Goal: Information Seeking & Learning: Learn about a topic

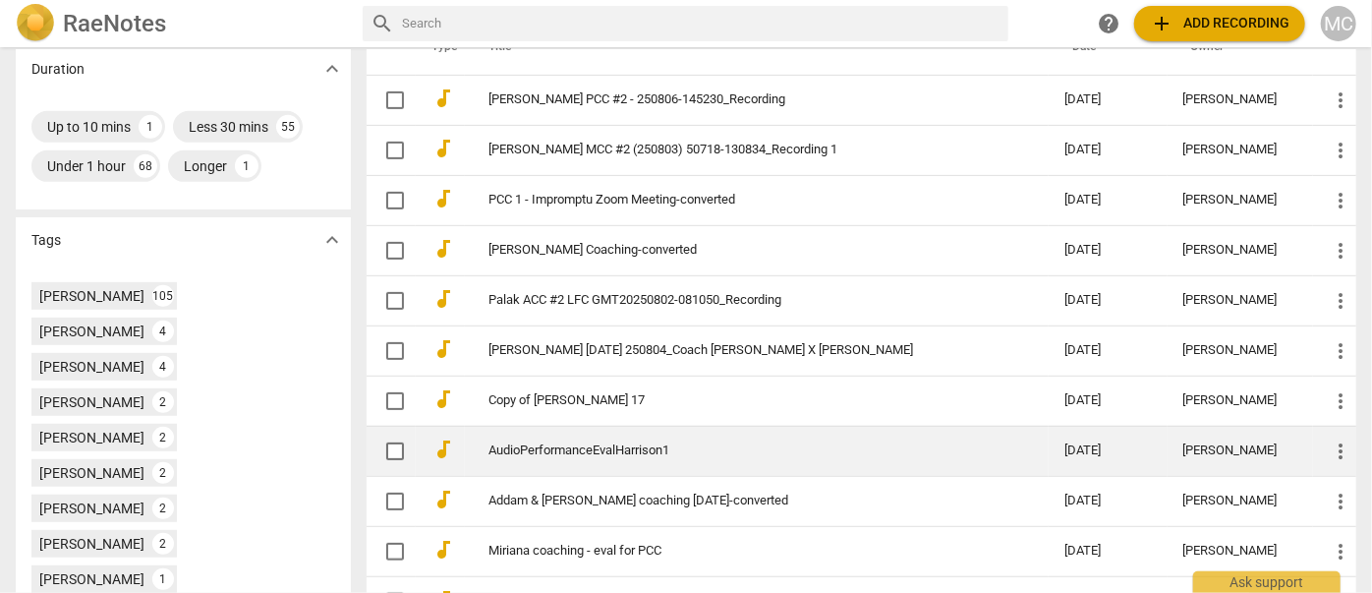
scroll to position [446, 0]
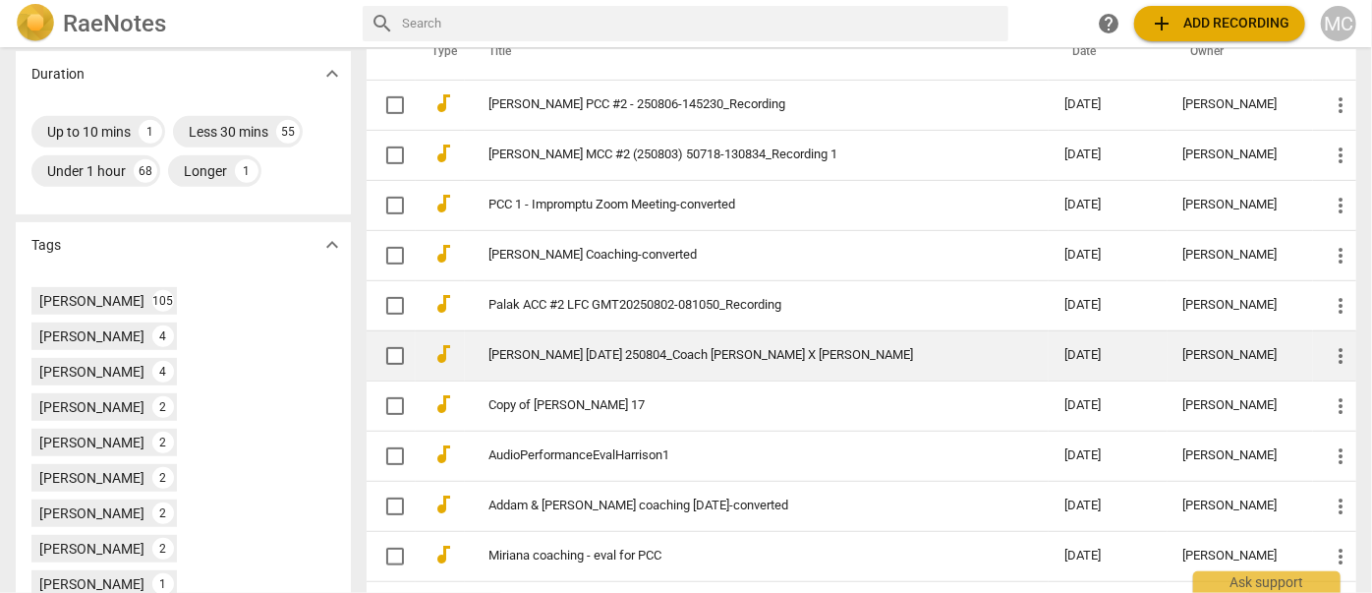
click at [594, 348] on link "[PERSON_NAME] [DATE] 250804_Coach [PERSON_NAME] X [PERSON_NAME]" at bounding box center [740, 355] width 505 height 15
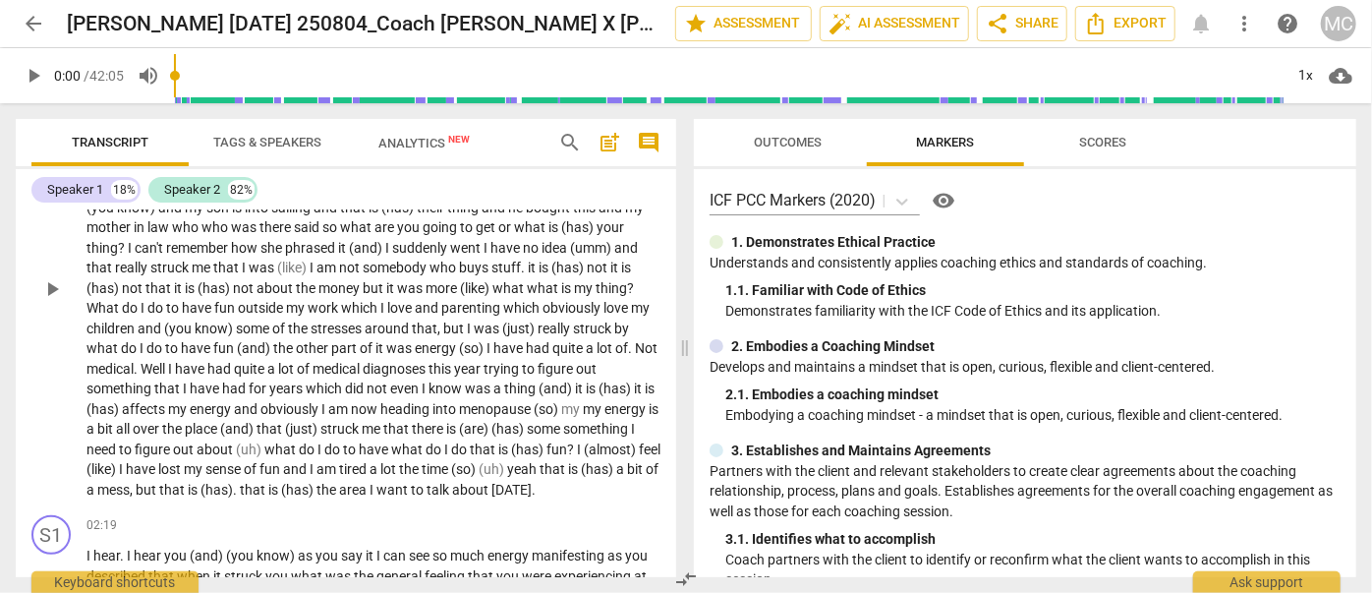
scroll to position [804, 0]
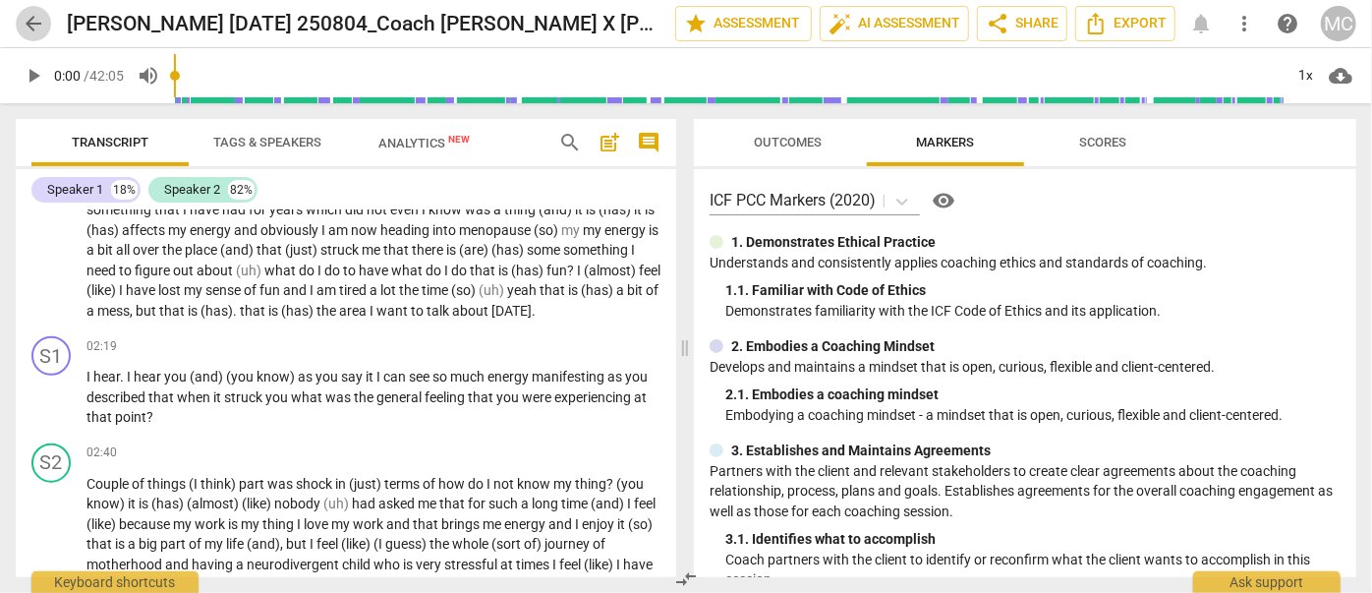
click at [27, 16] on span "arrow_back" at bounding box center [34, 24] width 24 height 24
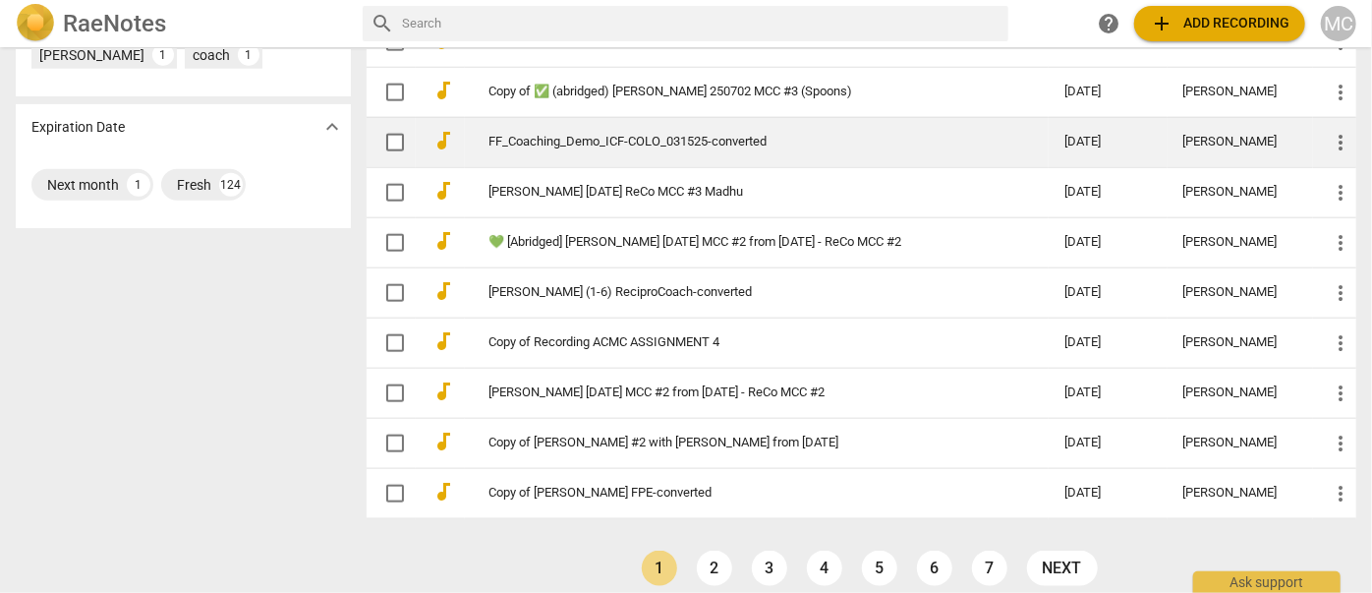
scroll to position [1022, 0]
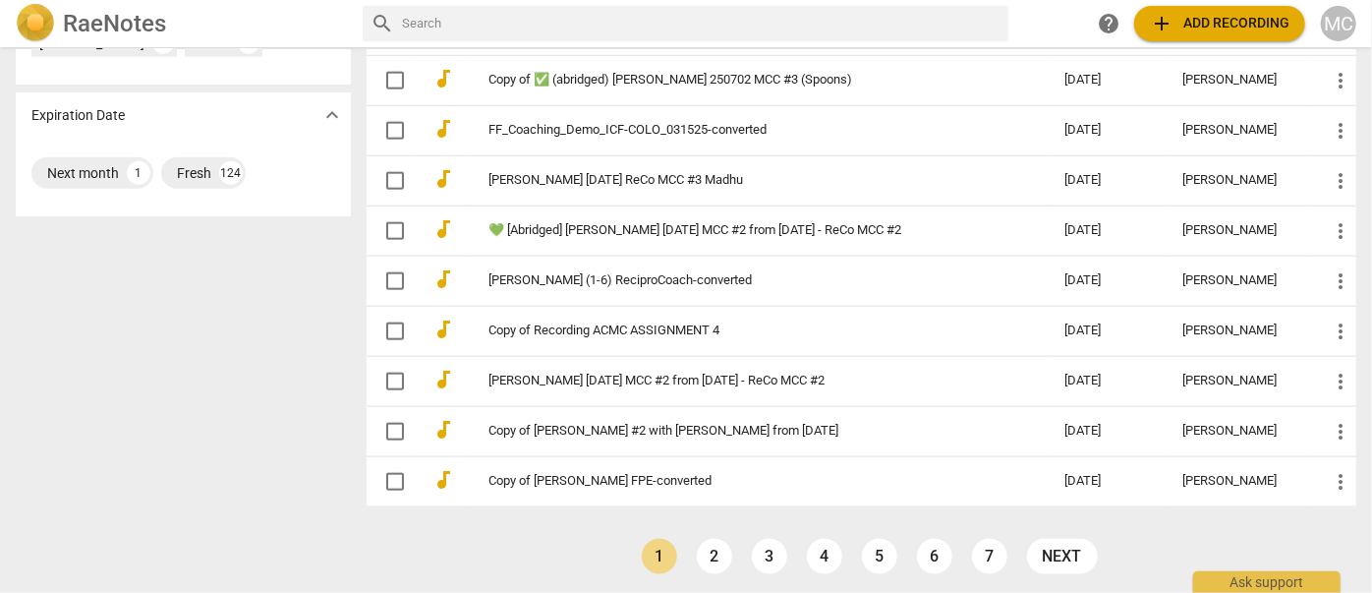
click at [720, 550] on link "2" at bounding box center [714, 555] width 35 height 35
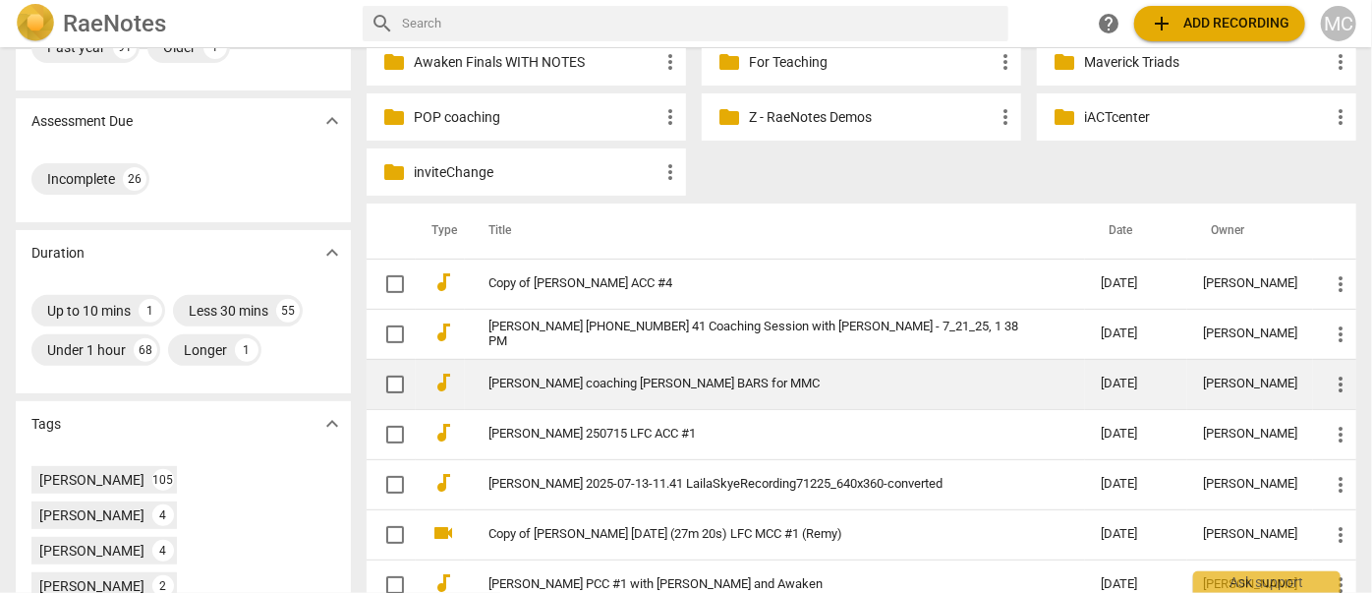
scroll to position [178, 0]
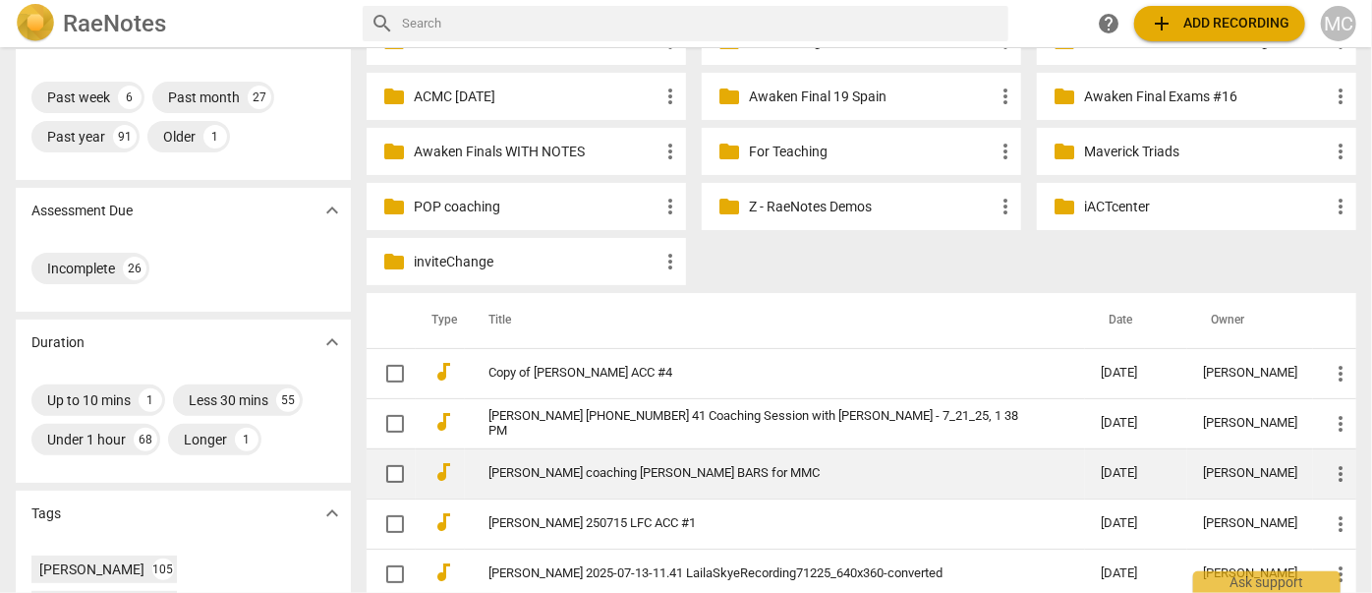
click at [621, 479] on link "[PERSON_NAME] coaching [PERSON_NAME] BARS for MMC" at bounding box center [758, 473] width 541 height 15
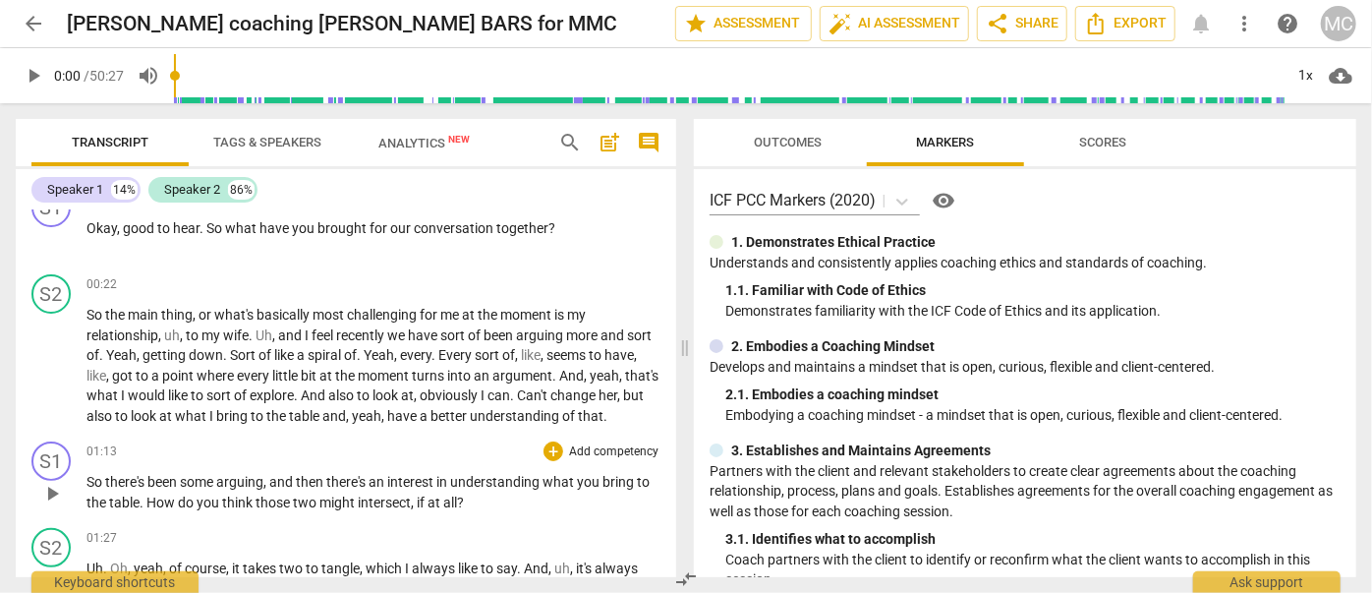
scroll to position [178, 0]
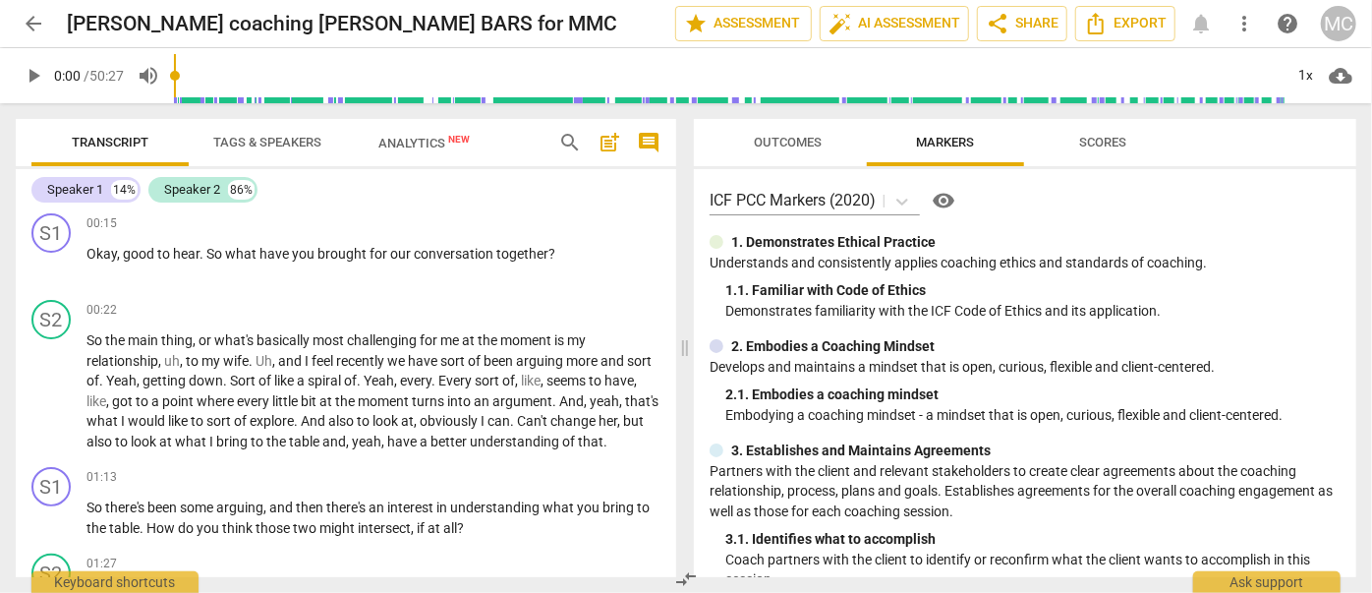
click at [41, 75] on span "play_arrow" at bounding box center [34, 76] width 24 height 24
type input "3"
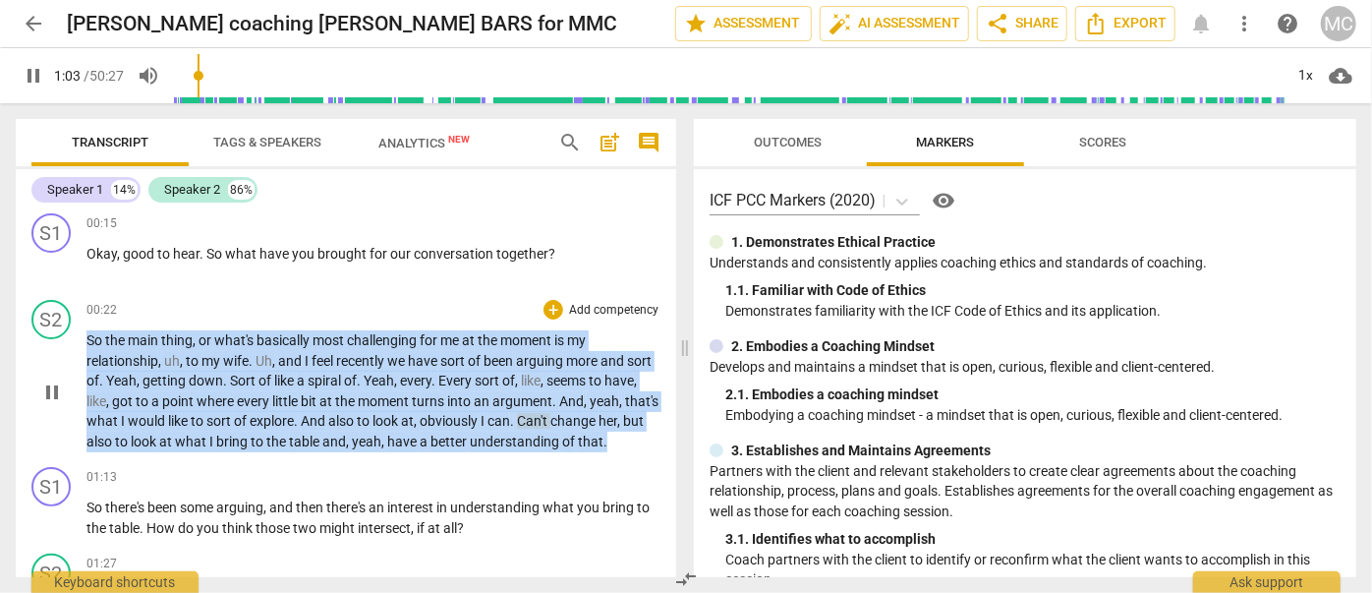
drag, startPoint x: 141, startPoint y: 458, endPoint x: 90, endPoint y: 336, distance: 131.8
click at [86, 336] on p "So the main thing , or what's basically most challenging for me at the moment i…" at bounding box center [373, 390] width 574 height 121
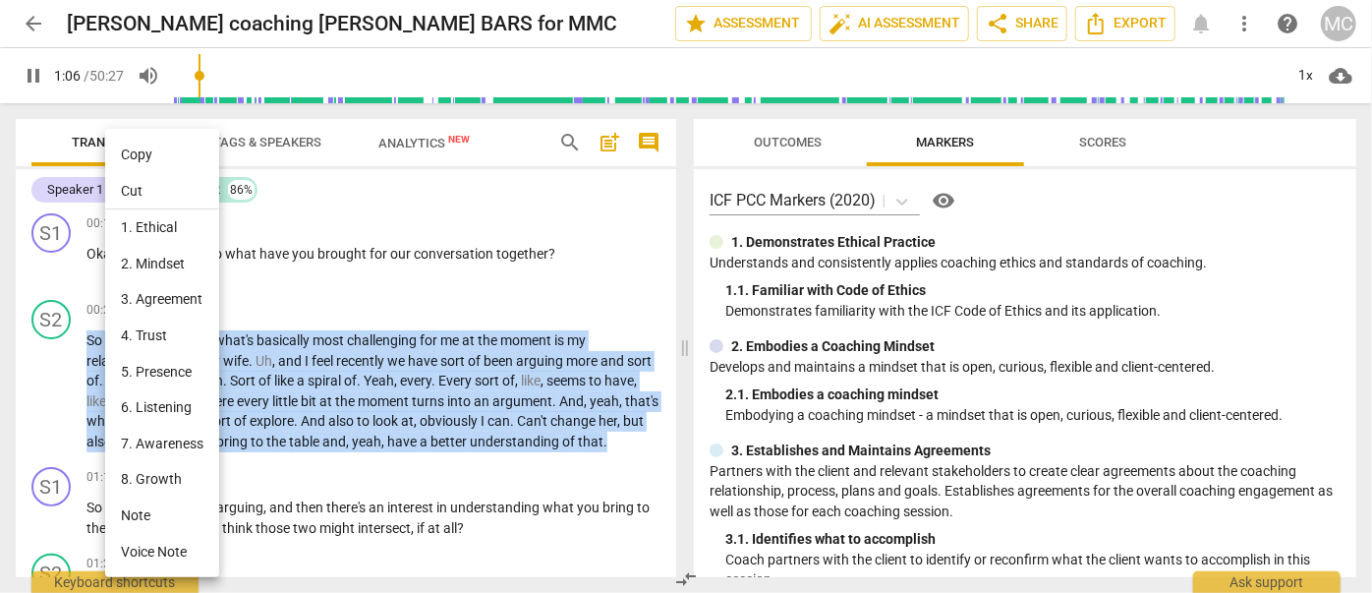
click at [142, 158] on li "Copy" at bounding box center [162, 155] width 114 height 36
copy p "So the main thing , or what's basically most challenging for me at the moment i…"
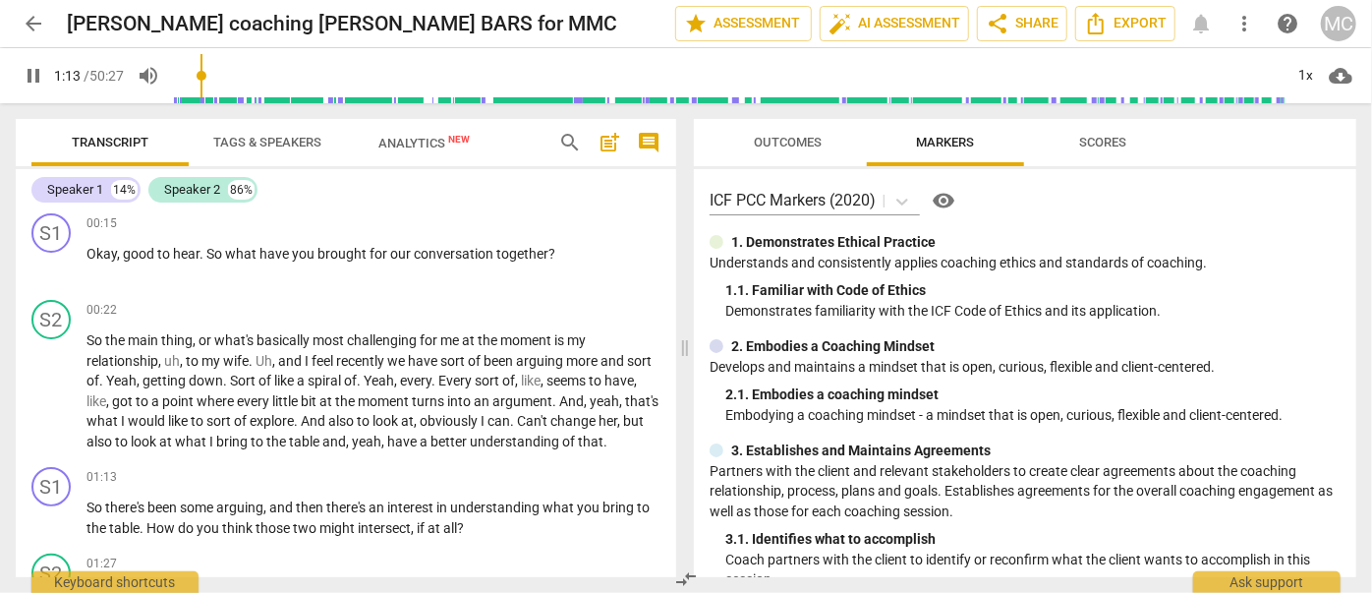
click at [38, 72] on span "pause" at bounding box center [34, 76] width 24 height 24
click at [32, 72] on span "play_arrow" at bounding box center [34, 76] width 24 height 24
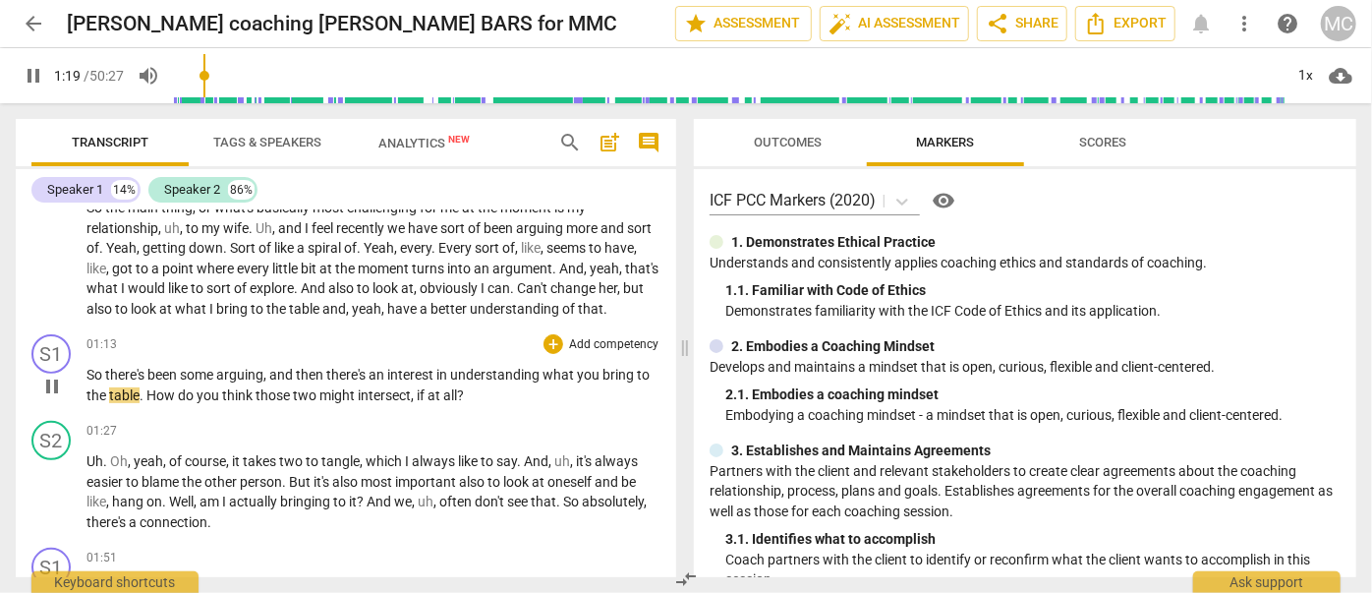
scroll to position [357, 0]
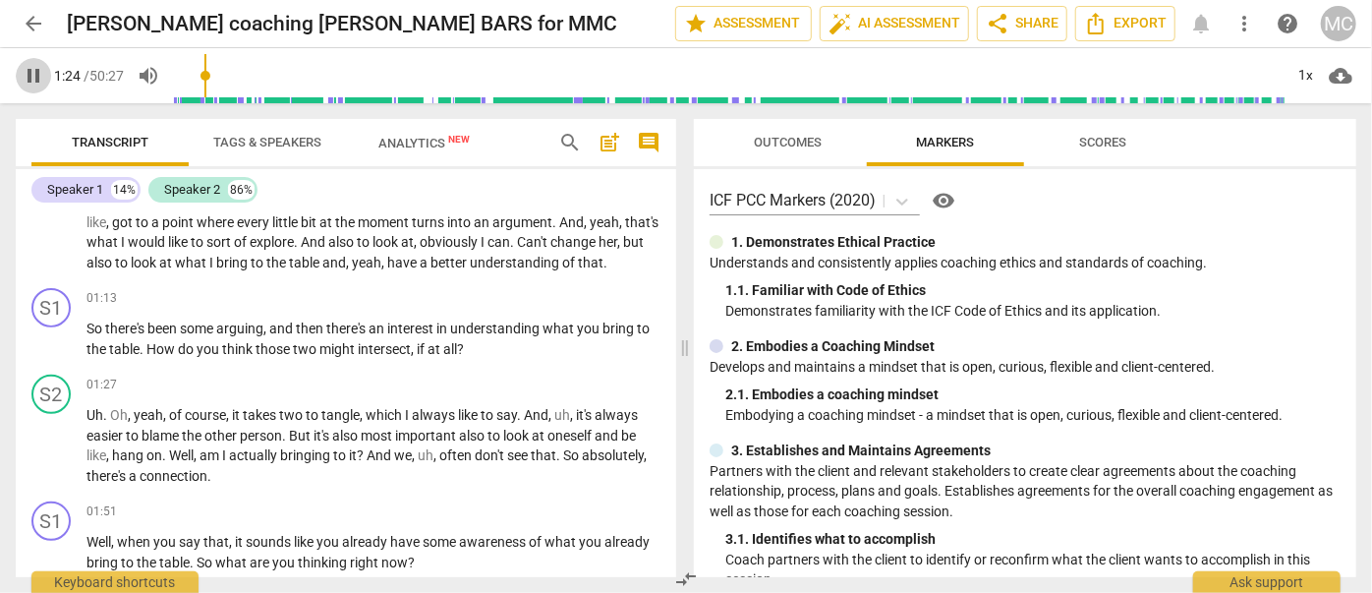
click at [27, 78] on span "pause" at bounding box center [34, 76] width 24 height 24
click at [146, 357] on span "How" at bounding box center [161, 349] width 31 height 16
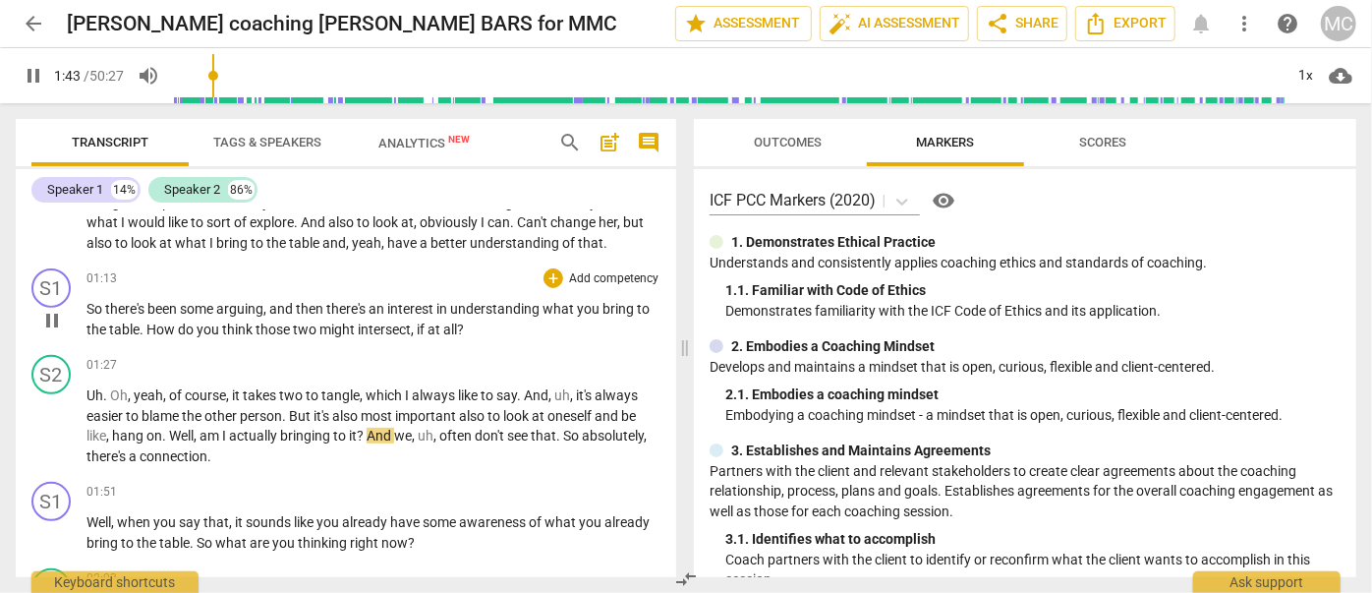
scroll to position [446, 0]
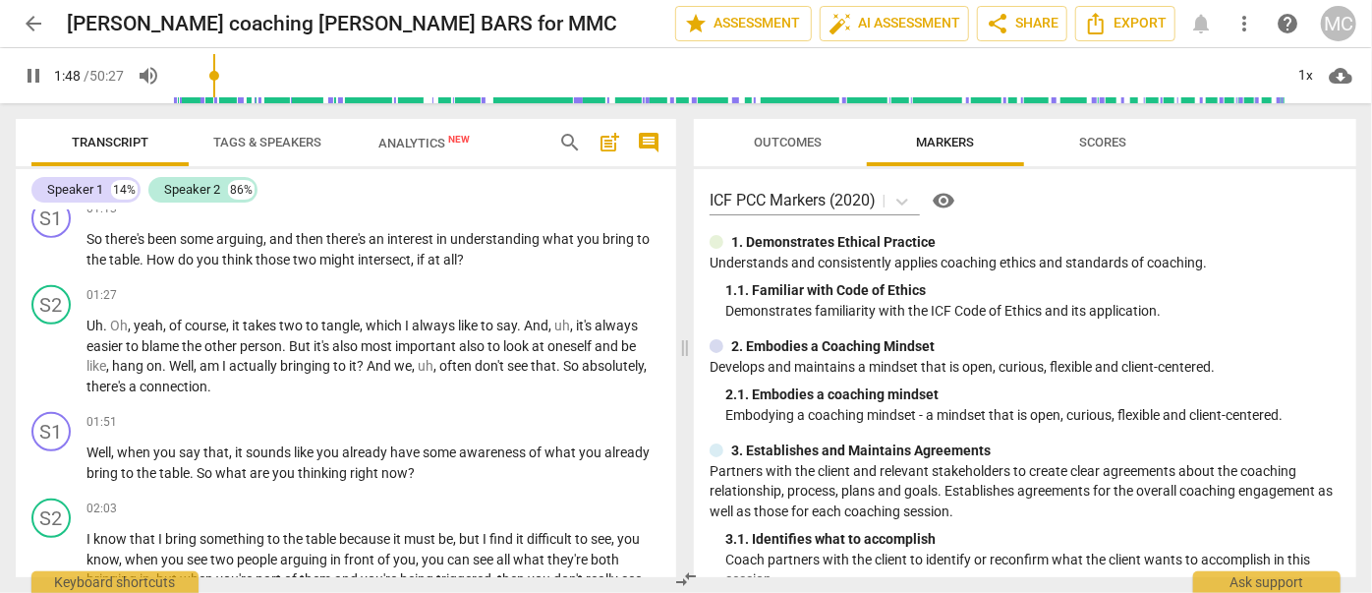
click at [26, 75] on span "pause" at bounding box center [34, 76] width 24 height 24
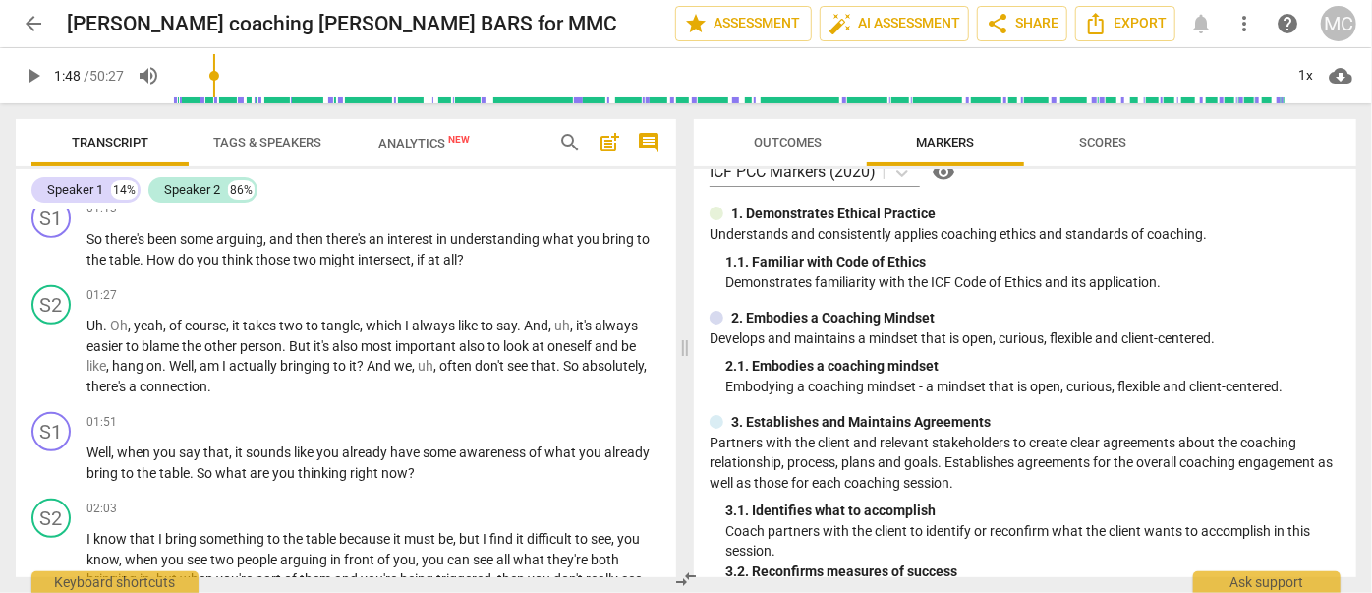
scroll to position [88, 0]
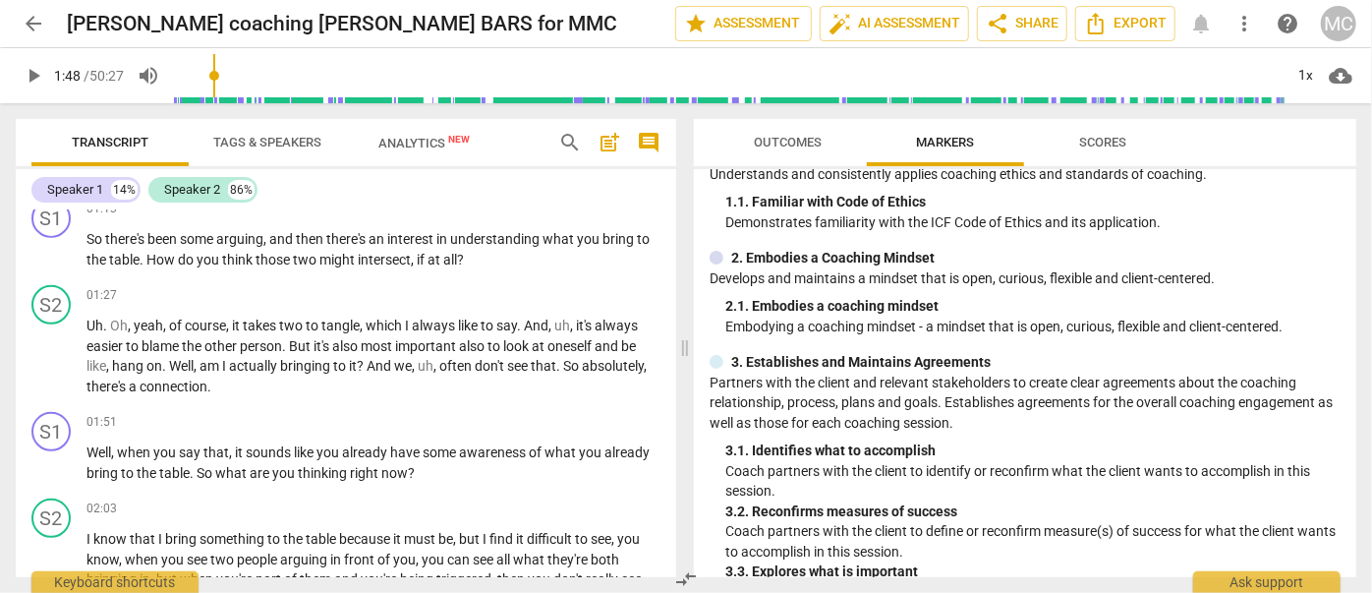
click at [41, 59] on button "play_arrow" at bounding box center [33, 75] width 35 height 35
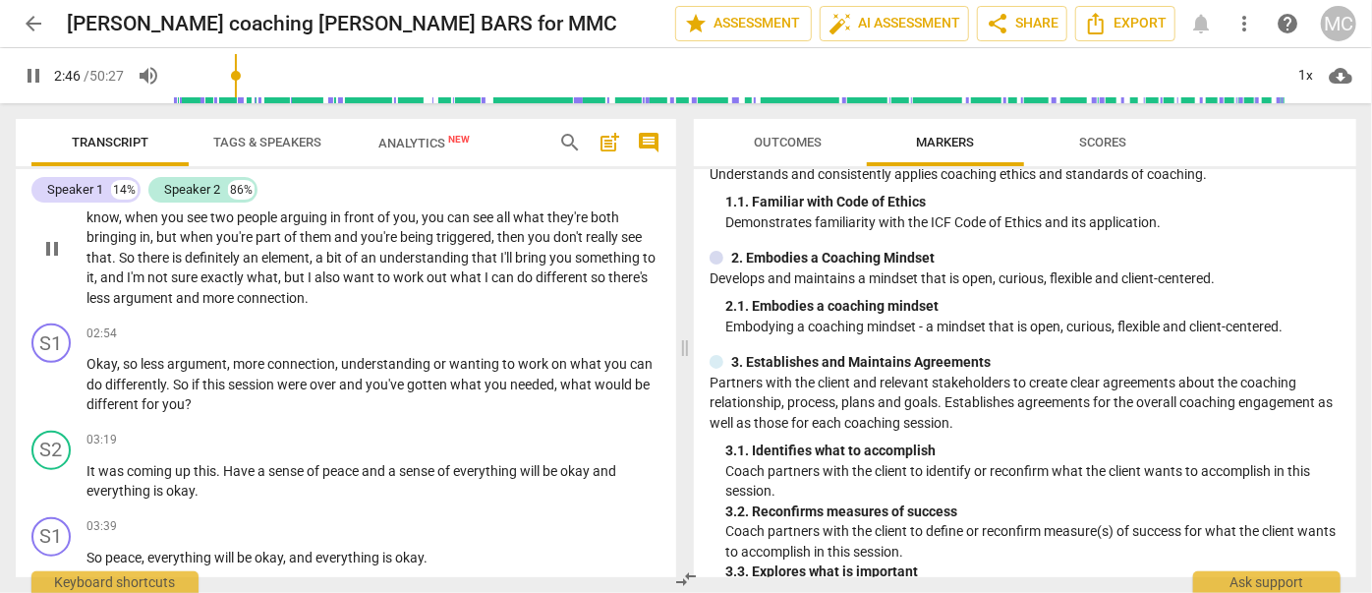
scroll to position [804, 0]
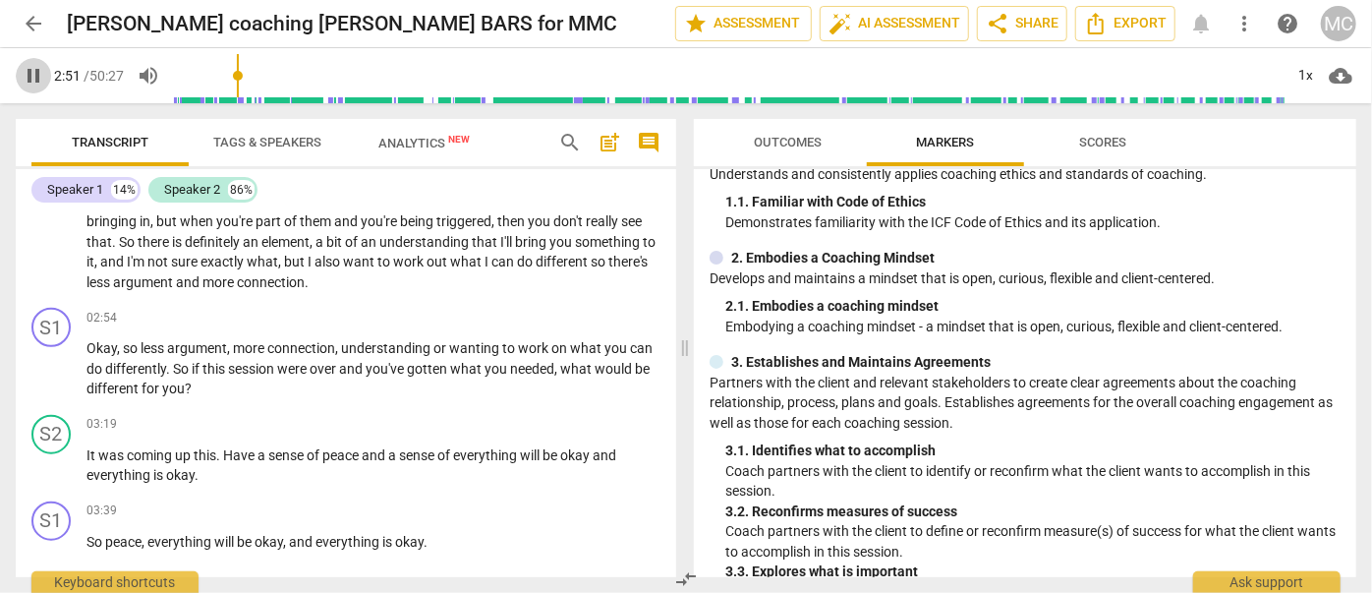
click at [28, 78] on span "pause" at bounding box center [34, 76] width 24 height 24
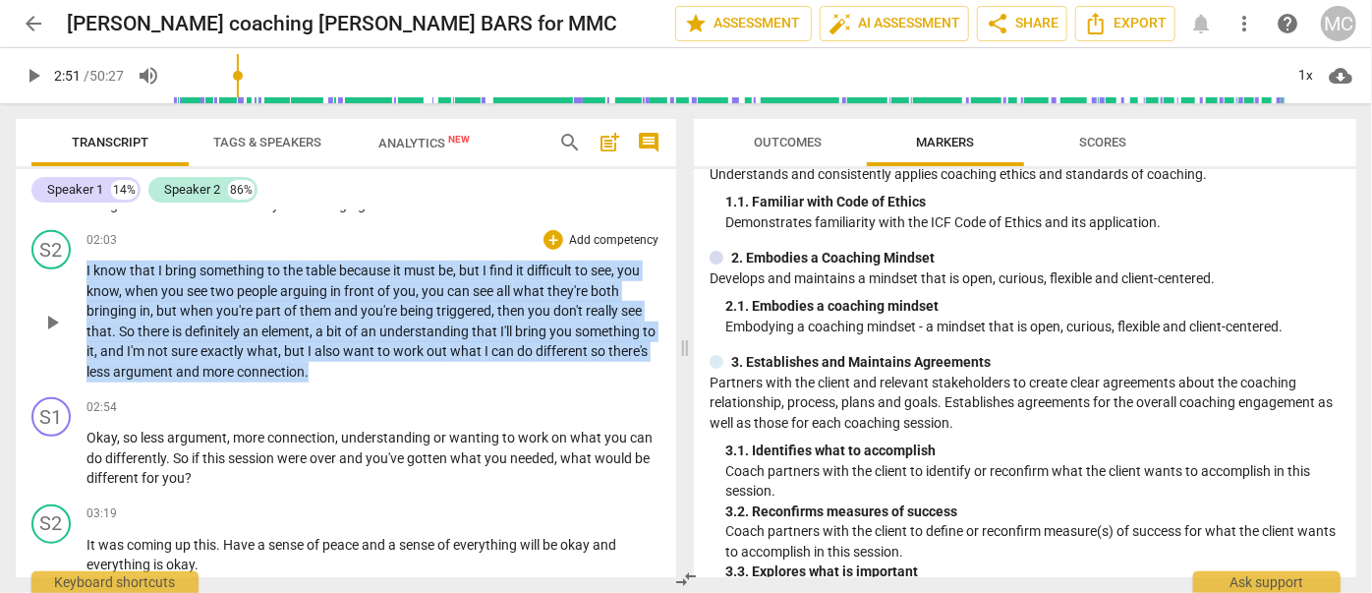
drag, startPoint x: 369, startPoint y: 381, endPoint x: 119, endPoint y: 294, distance: 265.4
click at [82, 288] on div "S2 play_arrow pause 02:03 + Add competency keyboard_arrow_right I know that I b…" at bounding box center [346, 305] width 660 height 167
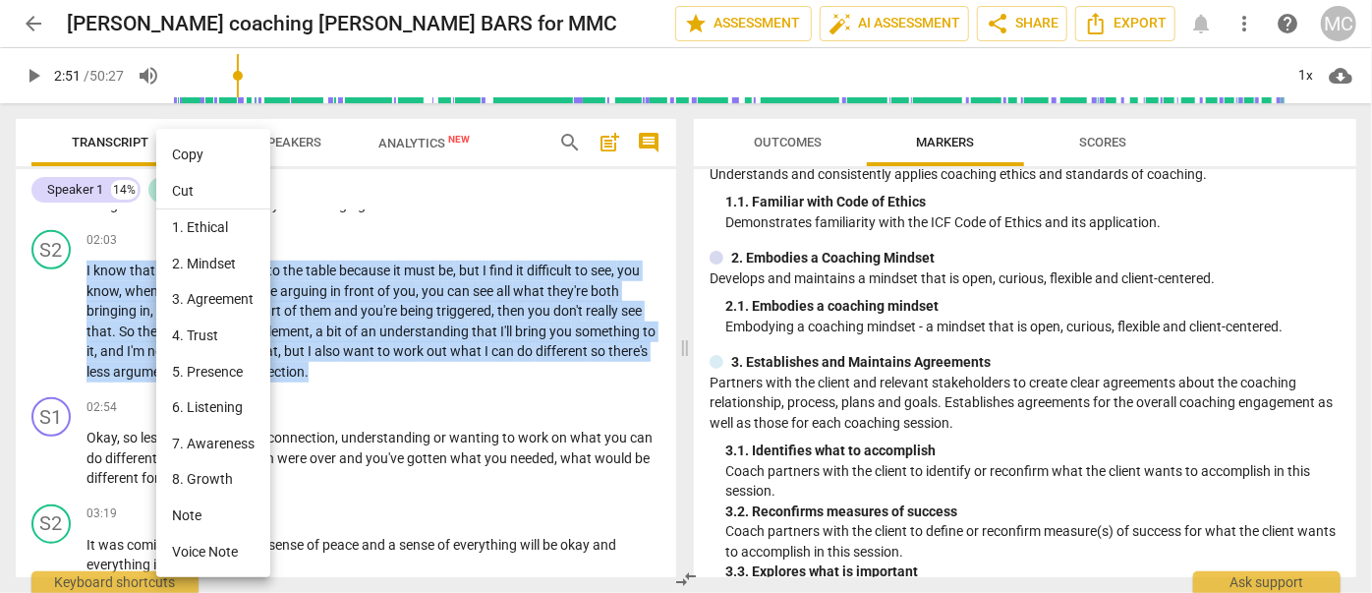
click at [193, 156] on li "Copy" at bounding box center [213, 155] width 114 height 36
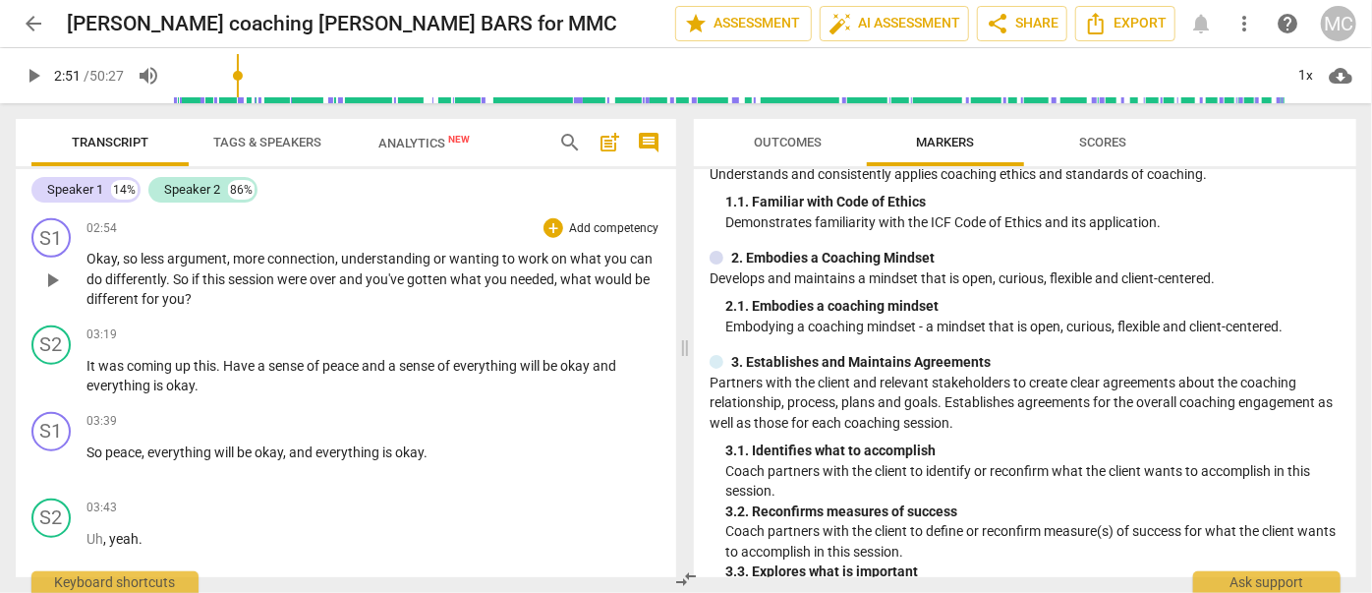
scroll to position [804, 0]
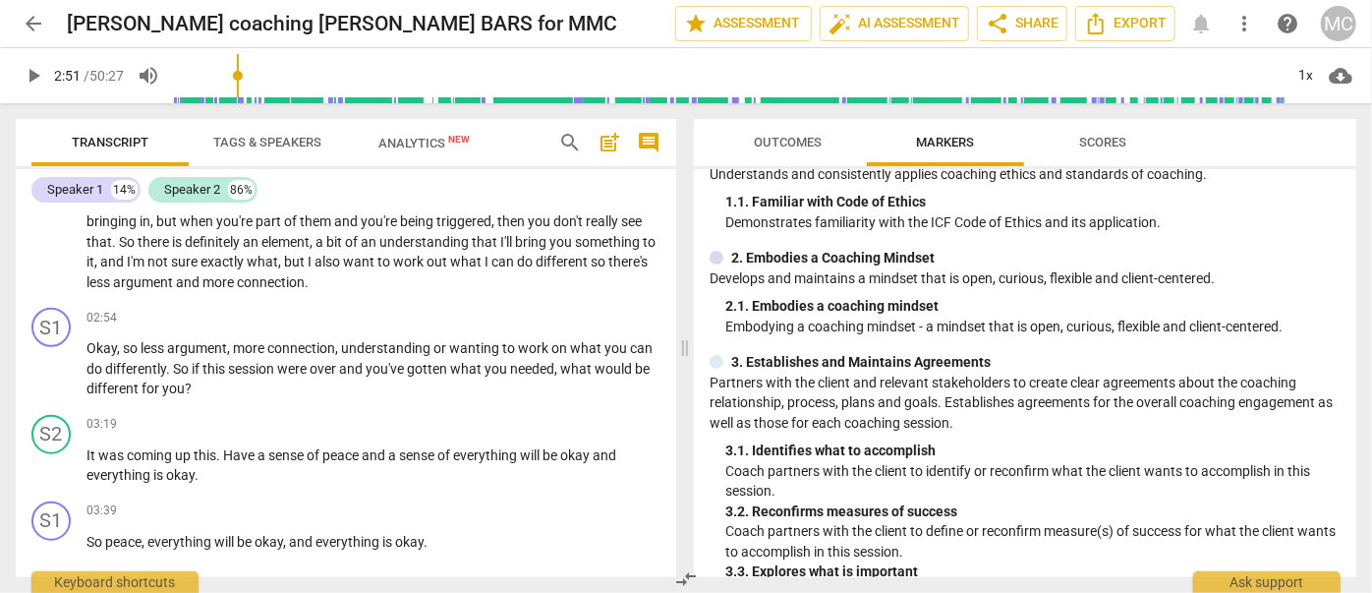
click at [31, 79] on span "play_arrow" at bounding box center [34, 76] width 24 height 24
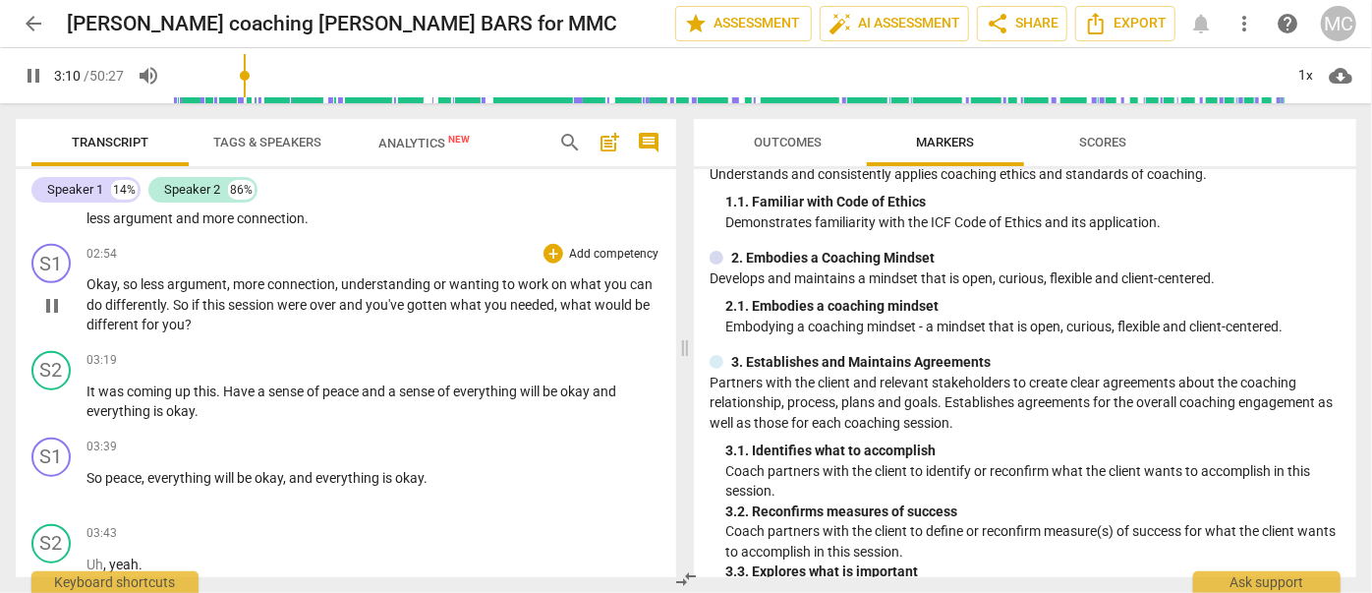
scroll to position [893, 0]
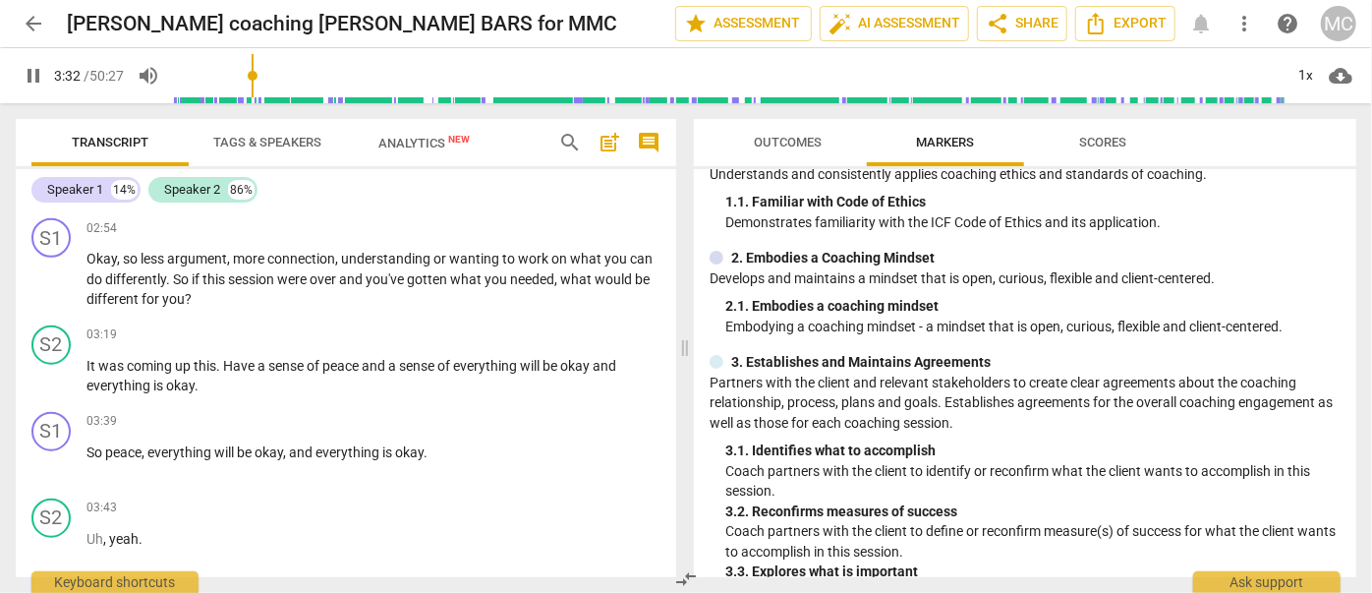
click at [36, 75] on span "pause" at bounding box center [34, 76] width 24 height 24
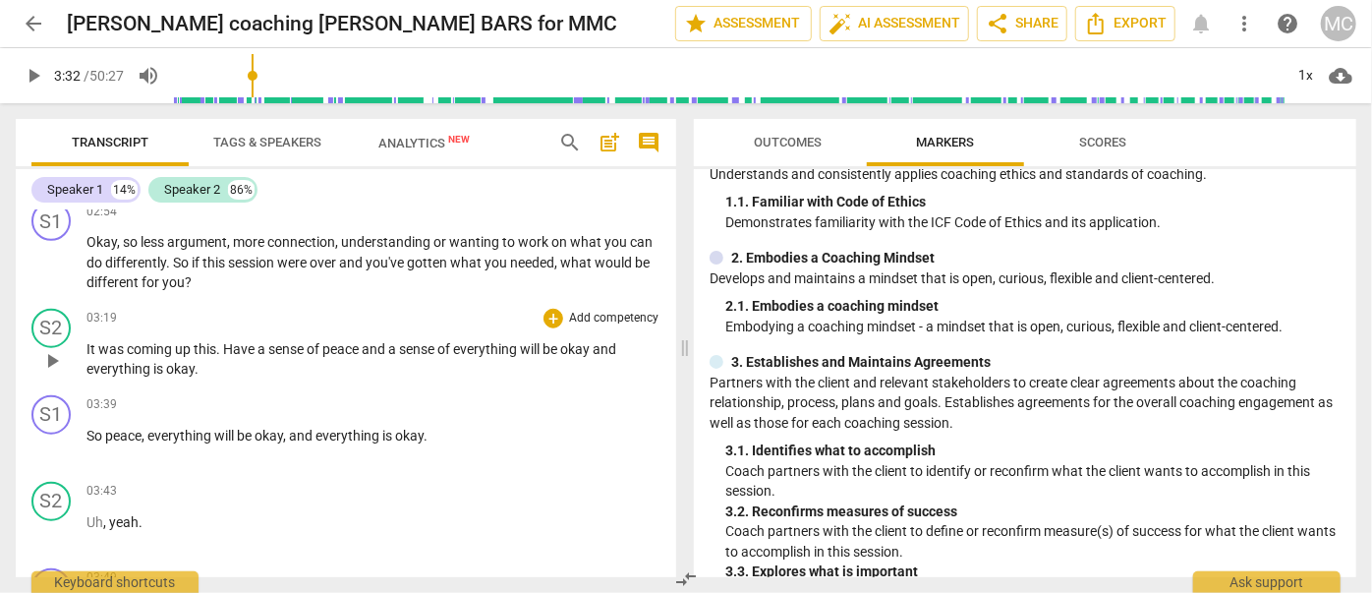
scroll to position [983, 0]
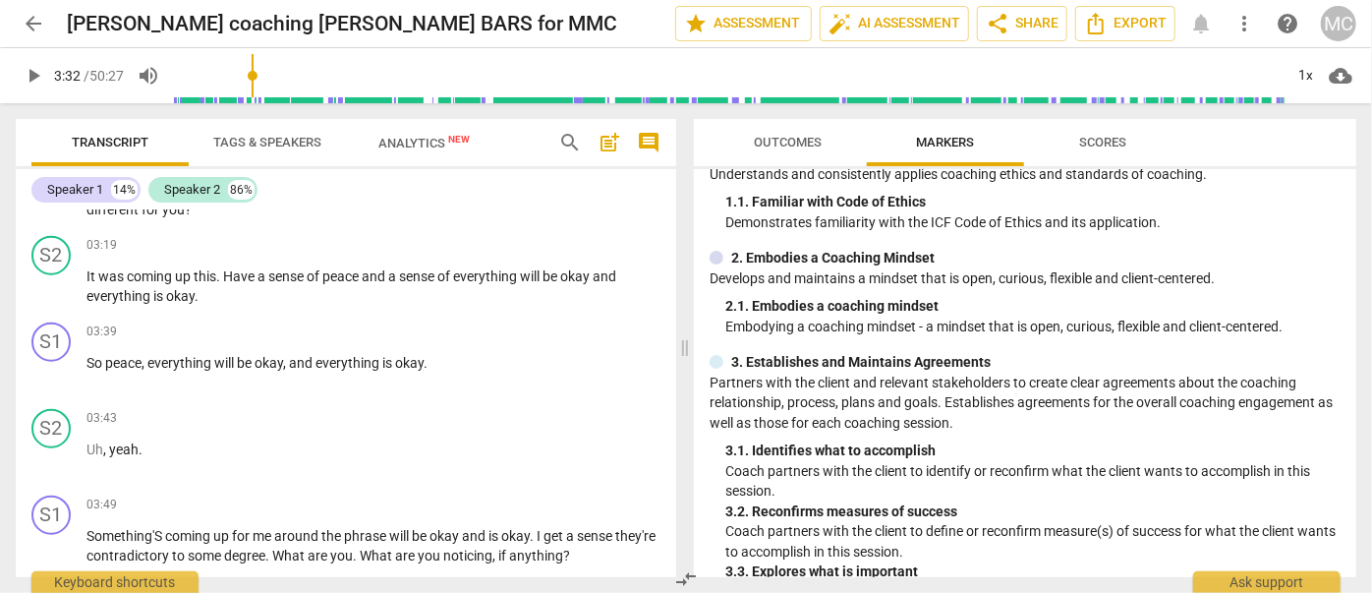
click at [39, 73] on span "play_arrow" at bounding box center [34, 76] width 24 height 24
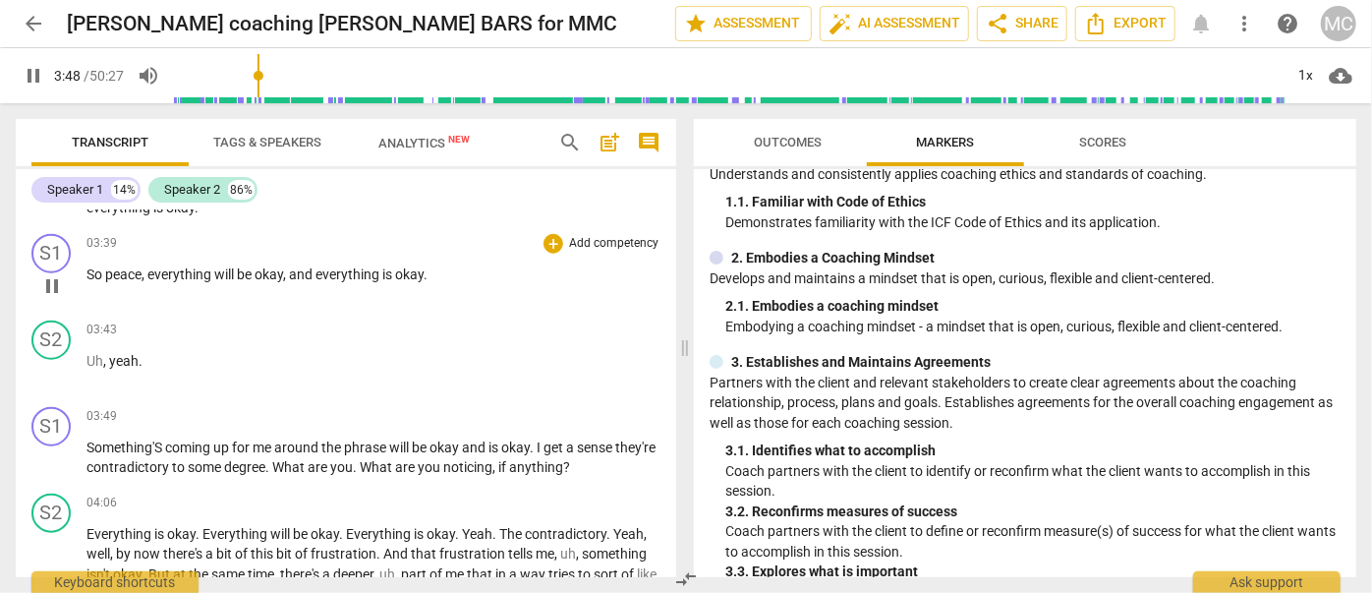
scroll to position [1161, 0]
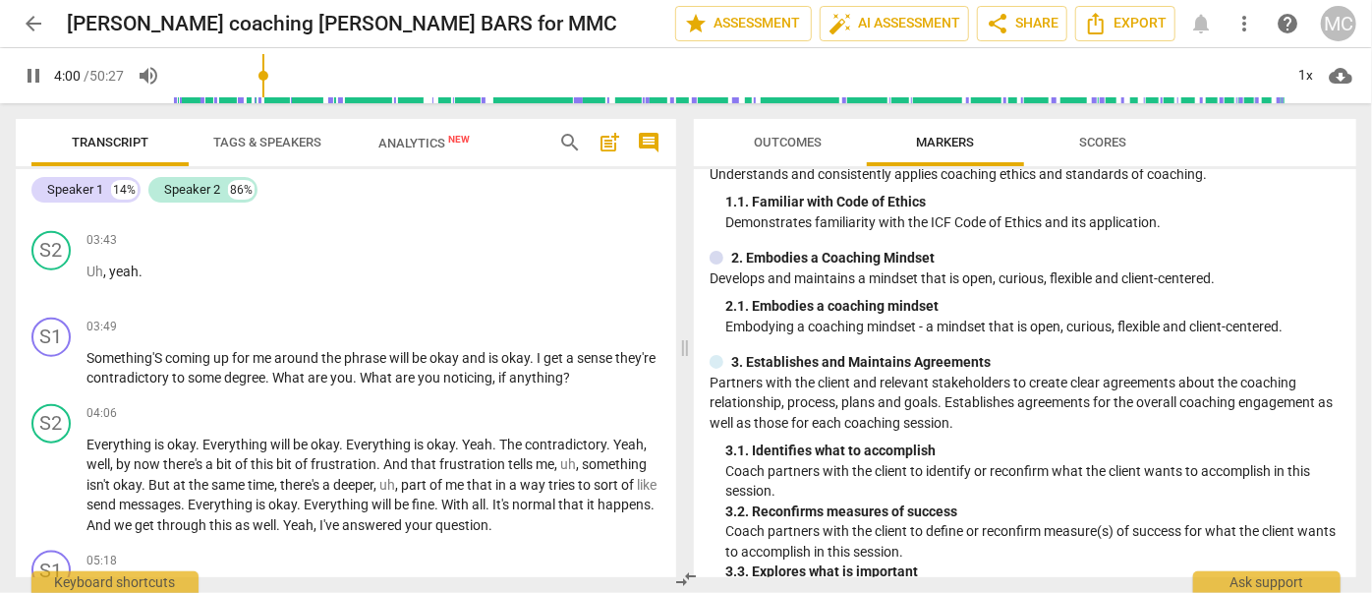
click at [32, 83] on span "pause" at bounding box center [34, 76] width 24 height 24
click at [36, 76] on span "play_arrow" at bounding box center [34, 76] width 24 height 24
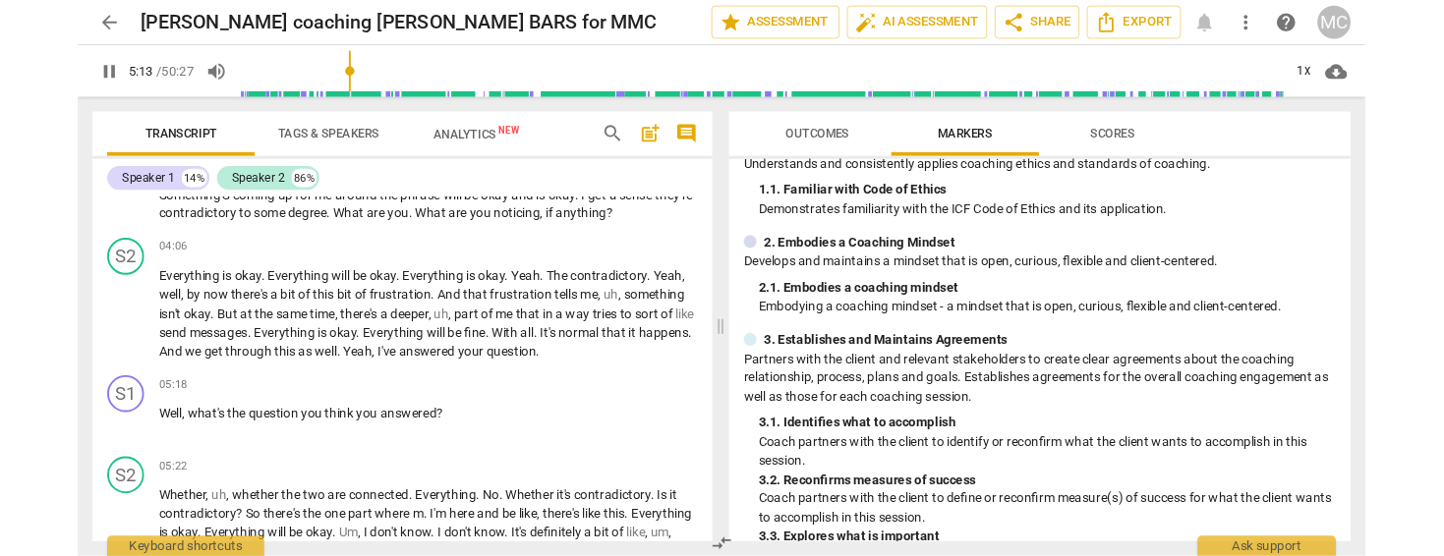
scroll to position [1339, 0]
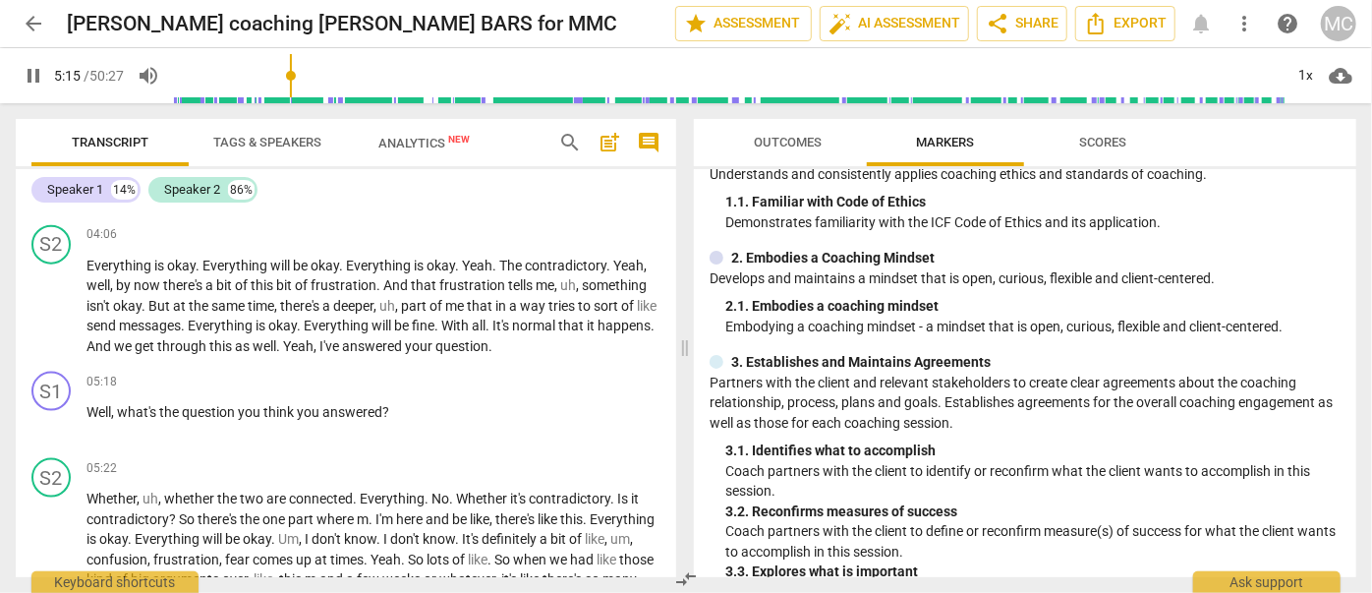
click at [31, 73] on span "pause" at bounding box center [34, 76] width 24 height 24
click at [222, 333] on span "Everything" at bounding box center [222, 325] width 68 height 16
click at [209, 354] on span "through" at bounding box center [183, 346] width 52 height 16
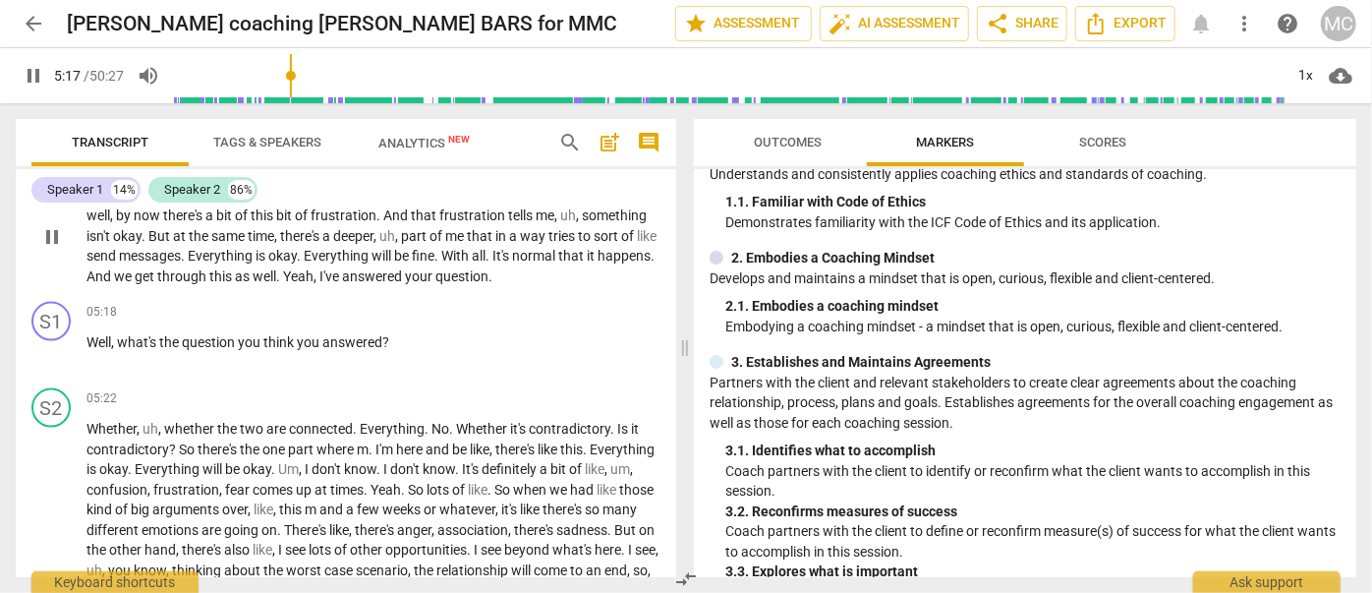
scroll to position [1608, 0]
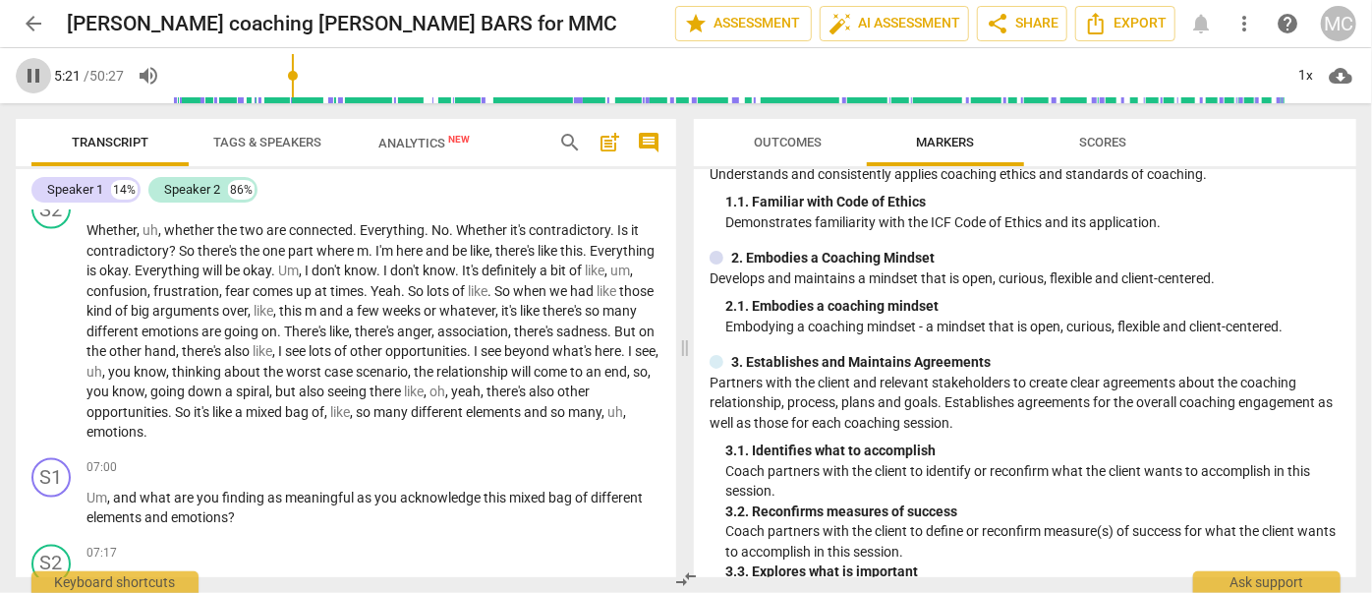
click at [30, 73] on span "pause" at bounding box center [34, 76] width 24 height 24
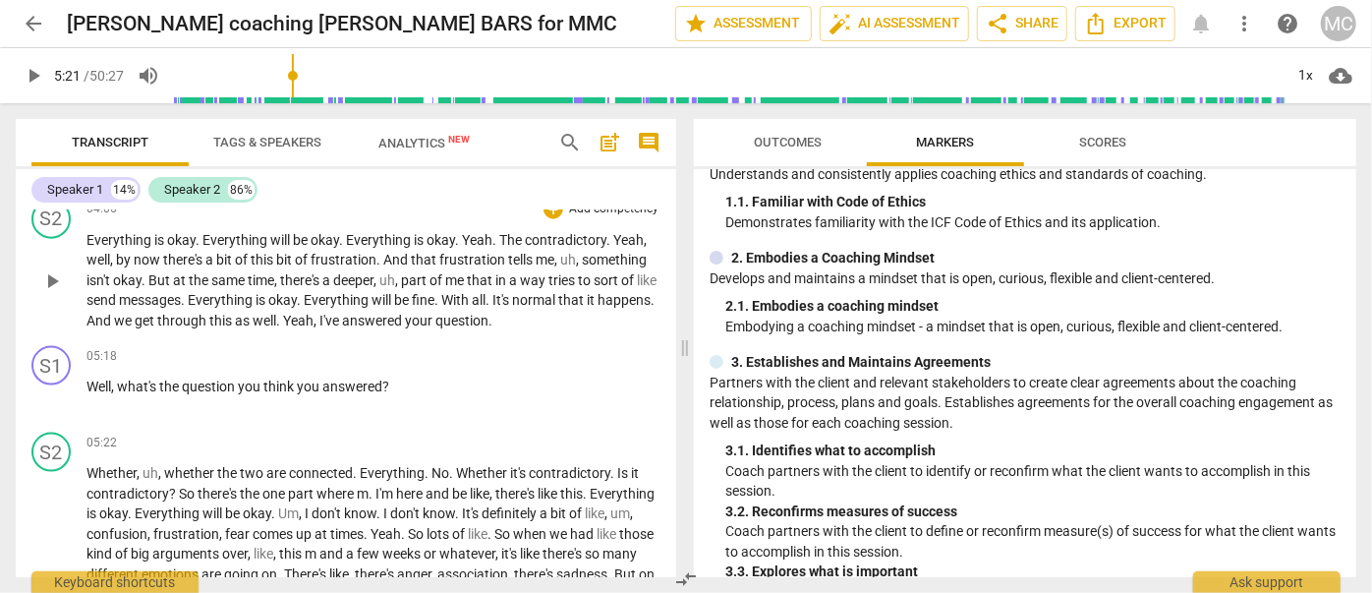
scroll to position [1339, 0]
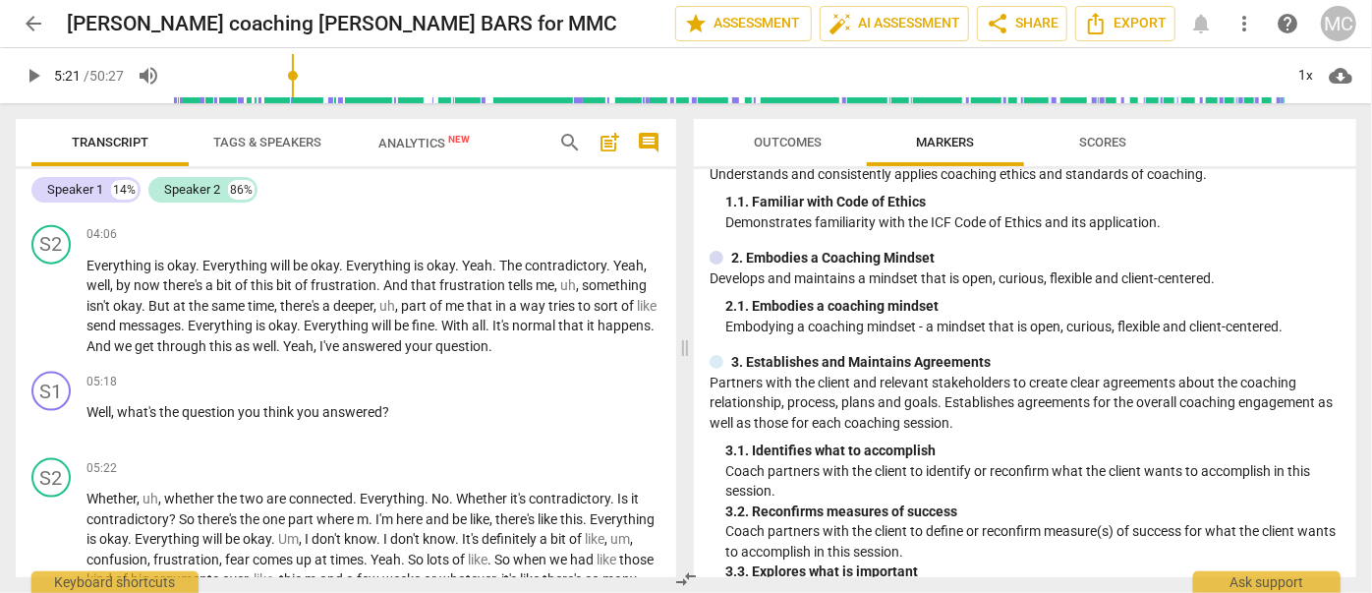
click at [30, 78] on span "play_arrow" at bounding box center [34, 76] width 24 height 24
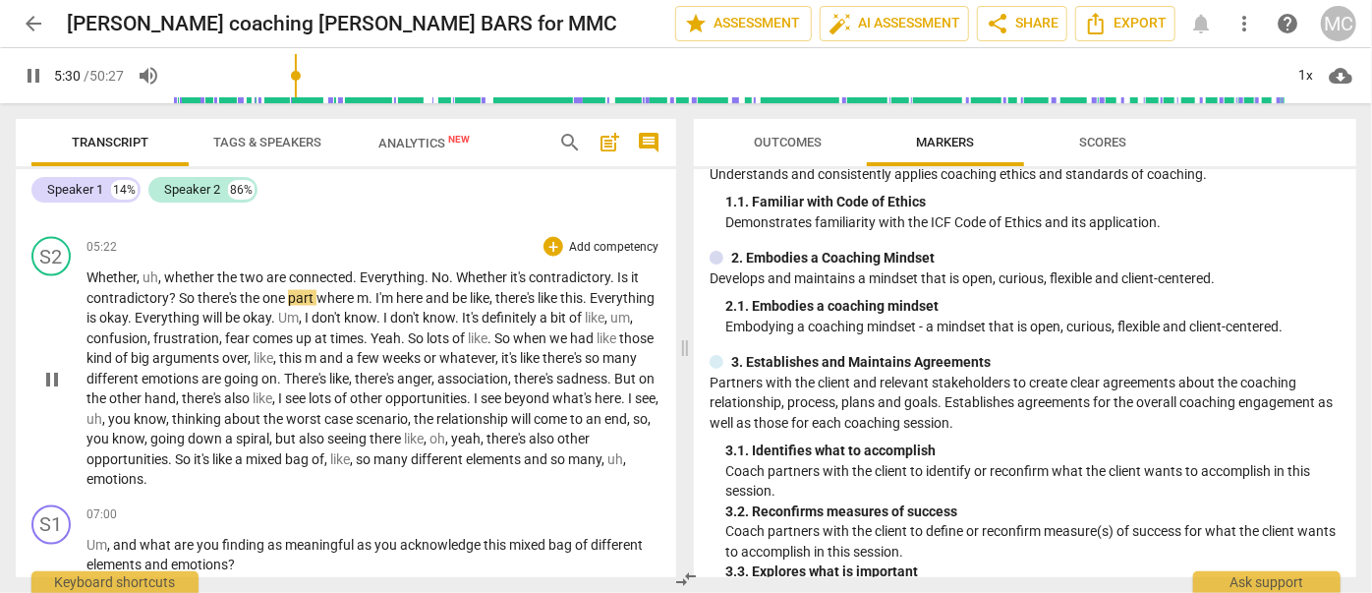
scroll to position [1608, 0]
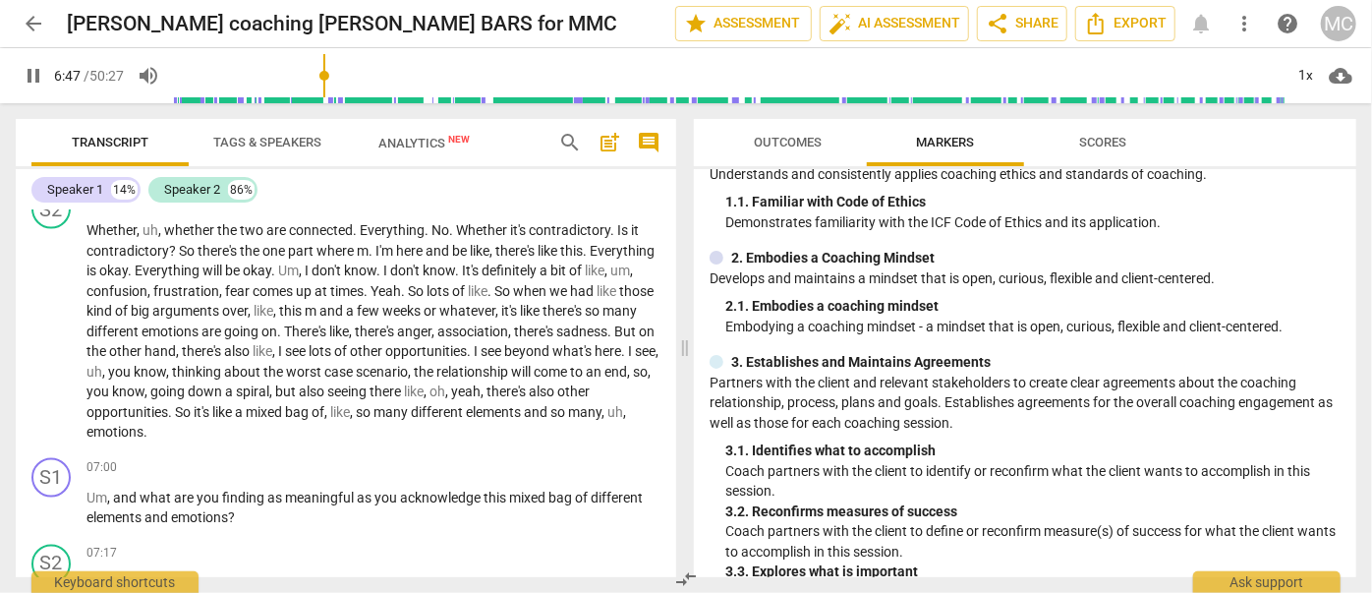
click at [31, 75] on span "pause" at bounding box center [34, 76] width 24 height 24
type input "407"
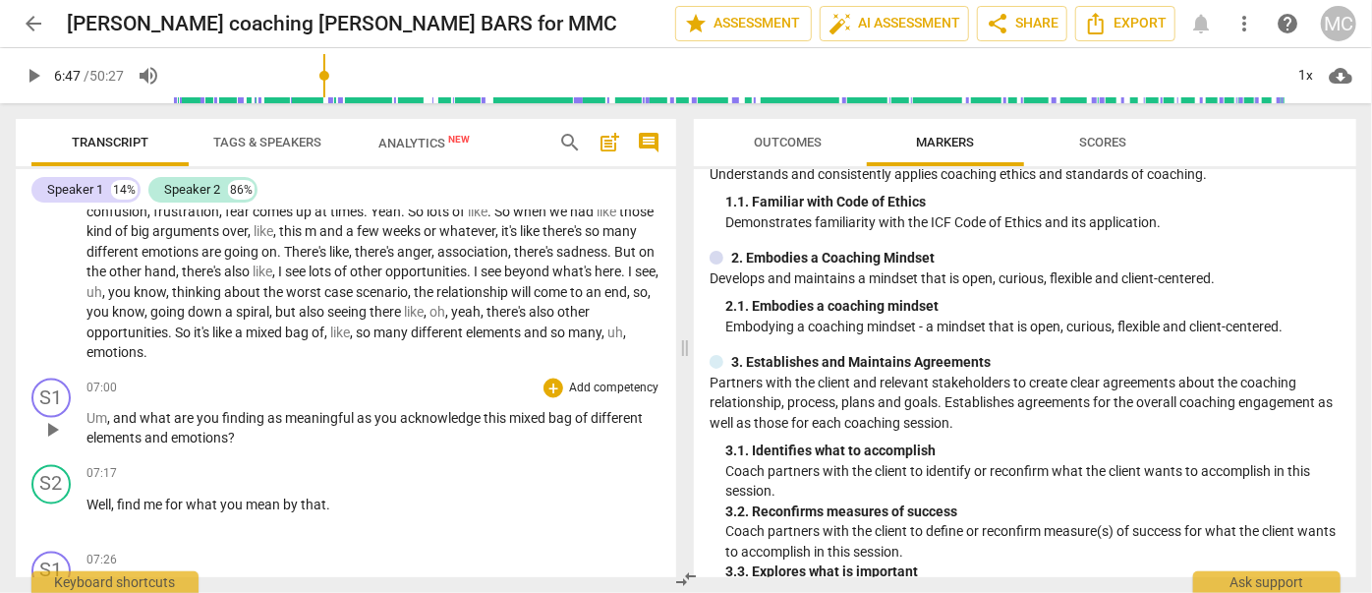
scroll to position [1697, 0]
